Goal: Find specific page/section: Find specific page/section

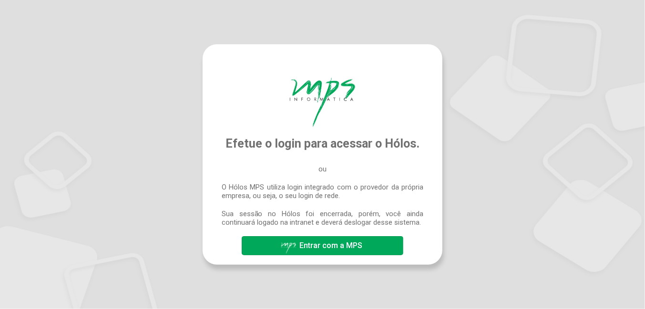
drag, startPoint x: 356, startPoint y: 245, endPoint x: 493, endPoint y: 219, distance: 139.1
click at [356, 245] on span "Entrar com a MPS" at bounding box center [330, 245] width 63 height 9
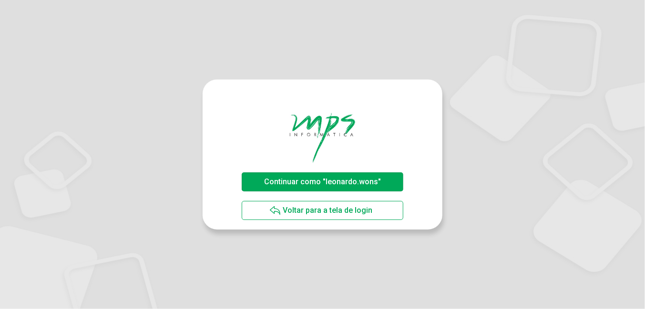
click at [329, 187] on span "Continuar como "leonardo.wons"" at bounding box center [323, 182] width 122 height 17
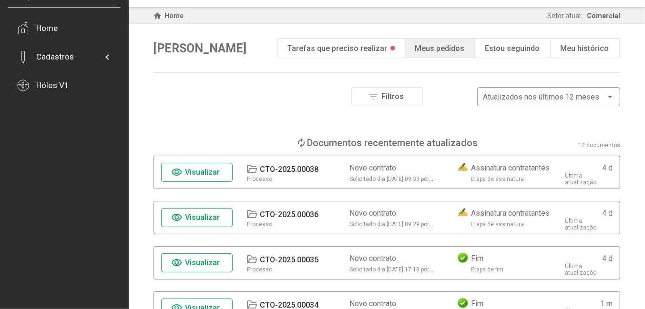
scroll to position [48, 0]
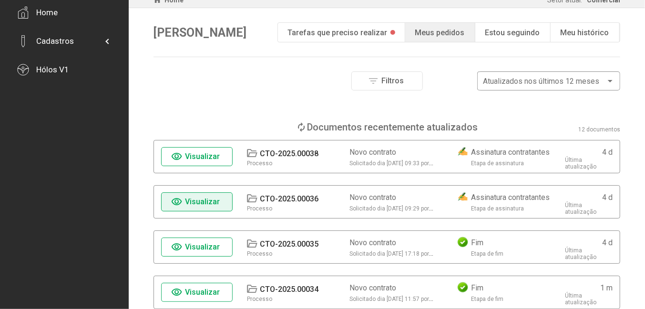
click at [219, 208] on span "visibility Visualizar" at bounding box center [197, 202] width 51 height 17
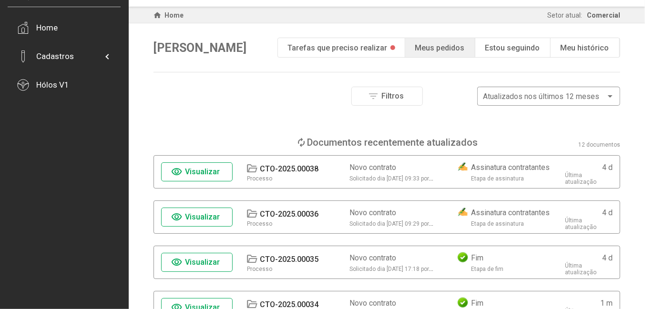
scroll to position [190, 0]
